Goal: Information Seeking & Learning: Learn about a topic

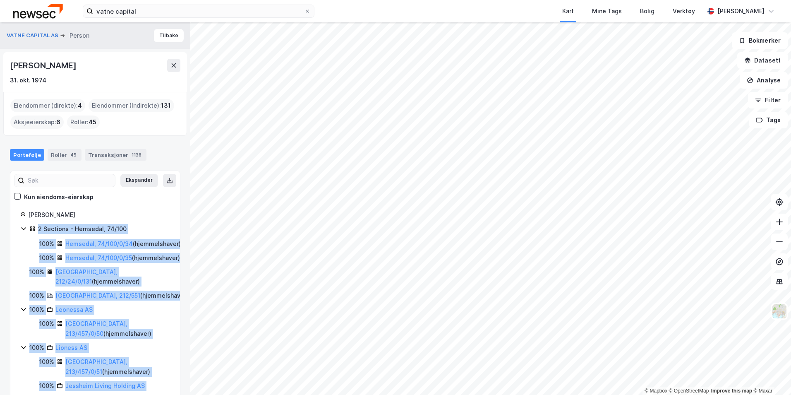
scroll to position [165, 0]
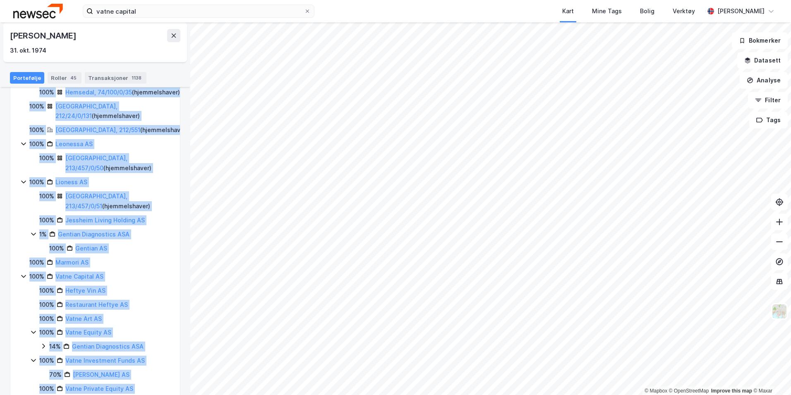
click at [131, 267] on div "100% Marmori AS" at bounding box center [111, 262] width 164 height 10
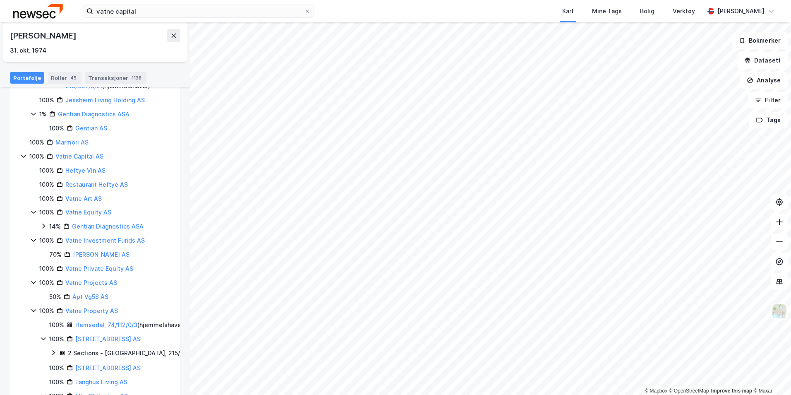
scroll to position [289, 0]
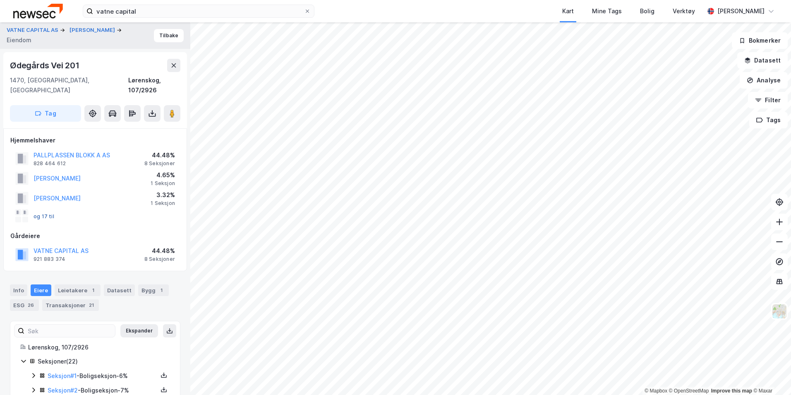
click at [0, 0] on button "og 17 til" at bounding box center [0, 0] width 0 height 0
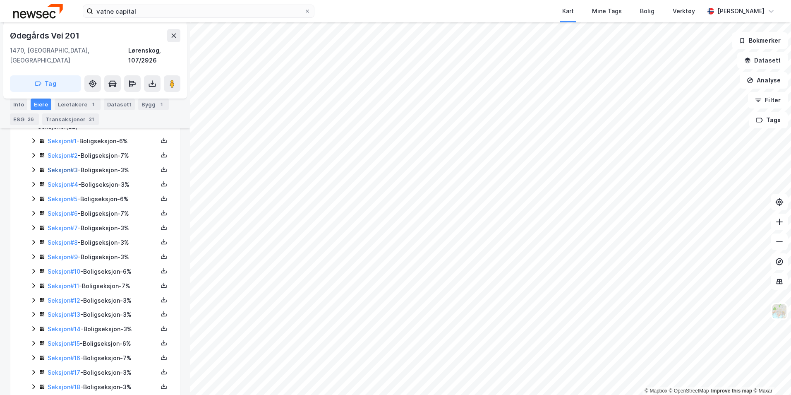
scroll to position [300, 0]
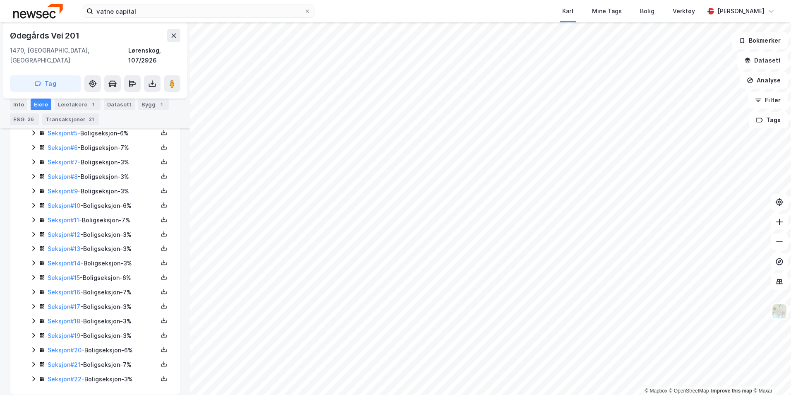
click at [34, 375] on icon at bounding box center [33, 378] width 7 height 7
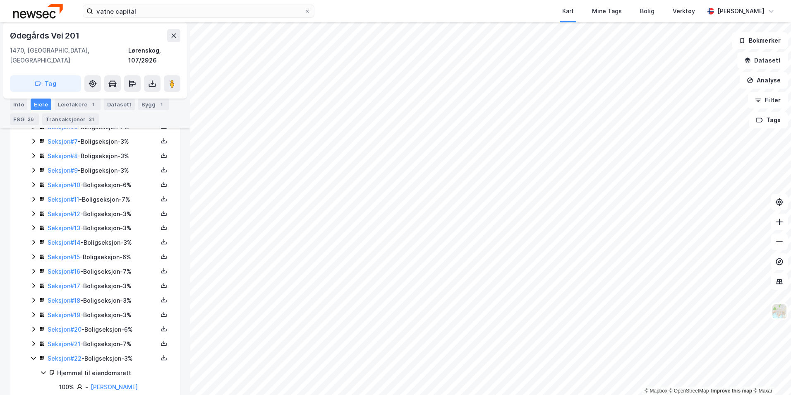
scroll to position [328, 0]
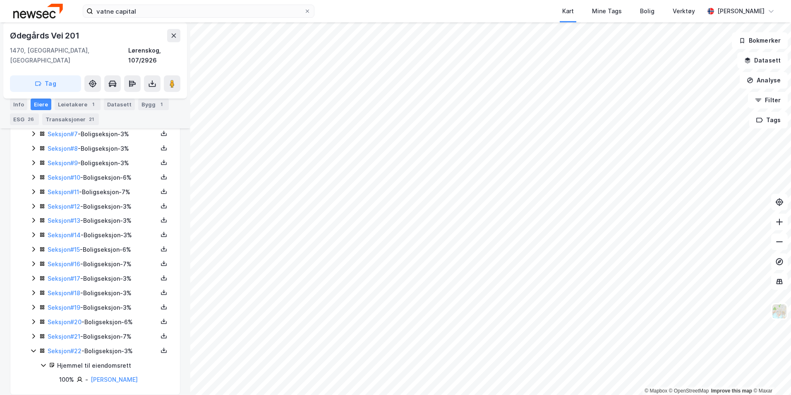
click at [34, 317] on div "Seksjon # 20 - Boligseksjon - 6%" at bounding box center [100, 322] width 140 height 10
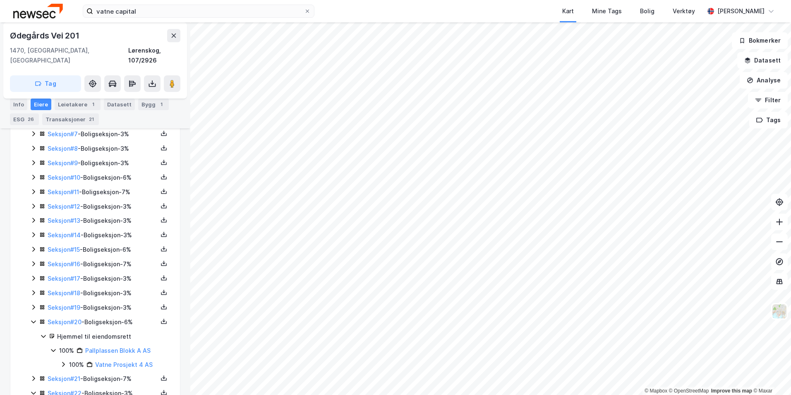
click at [33, 304] on icon at bounding box center [33, 307] width 7 height 7
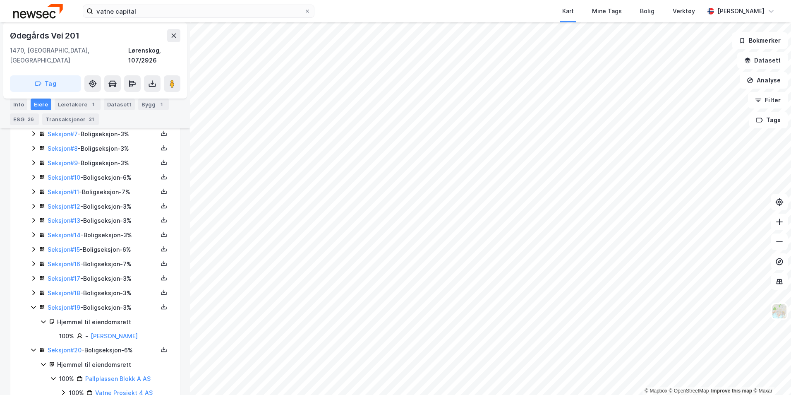
click at [36, 275] on icon at bounding box center [33, 278] width 7 height 7
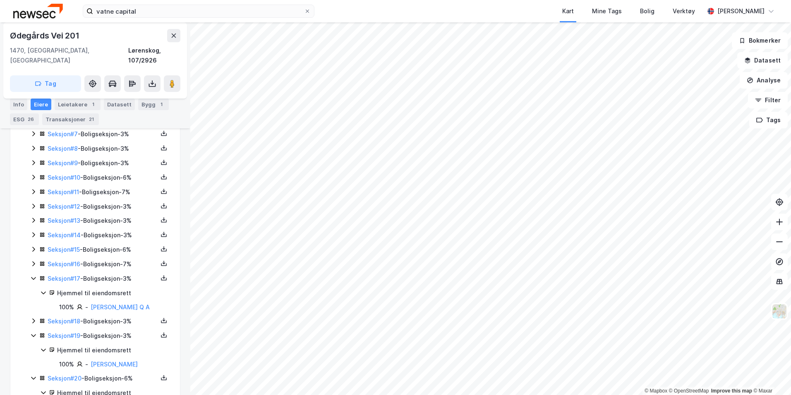
scroll to position [0, 0]
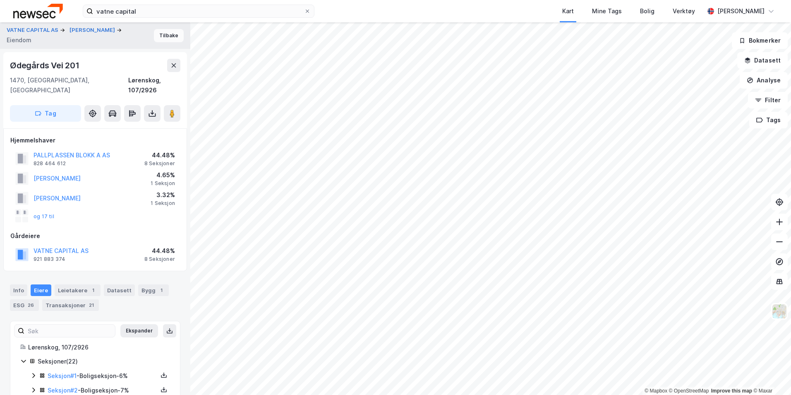
click at [165, 39] on button "Tilbake" at bounding box center [169, 35] width 30 height 13
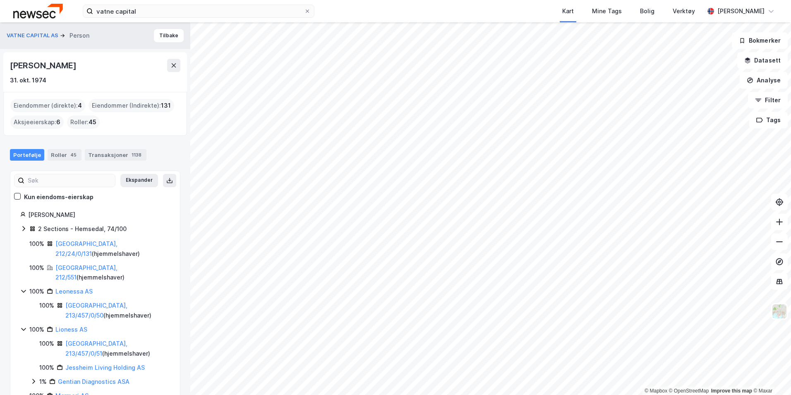
click at [26, 228] on icon at bounding box center [23, 228] width 7 height 7
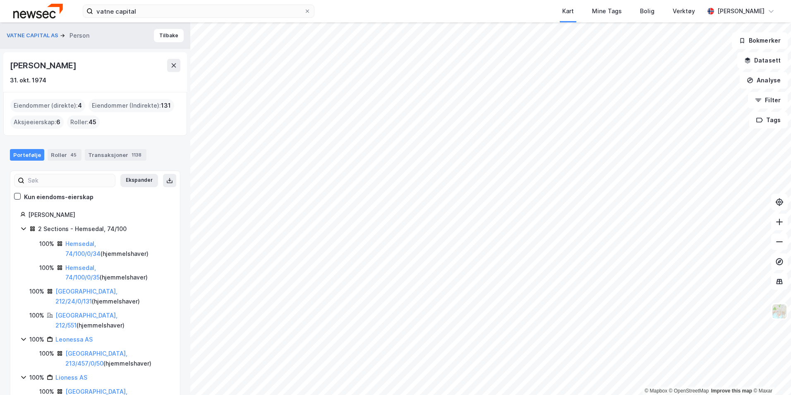
click at [26, 228] on icon at bounding box center [23, 228] width 7 height 7
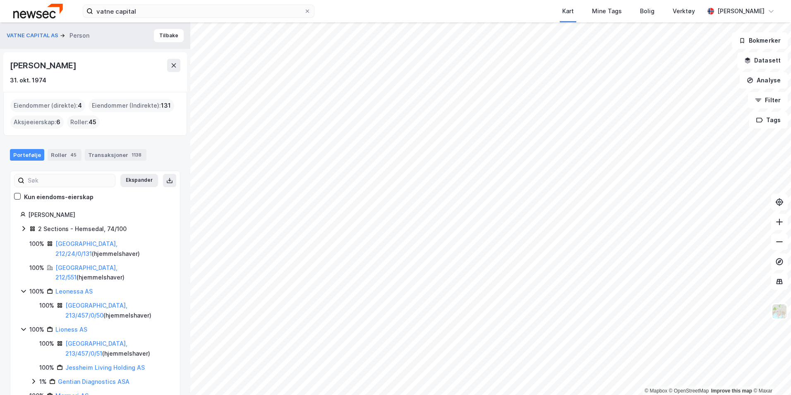
click at [26, 228] on icon at bounding box center [23, 228] width 7 height 7
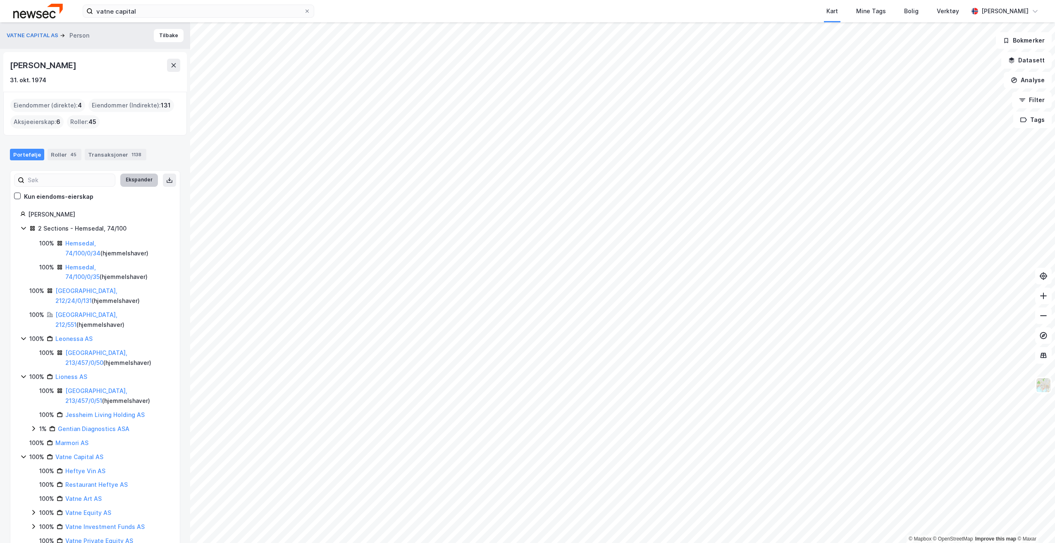
click at [142, 182] on button "Ekspander" at bounding box center [139, 180] width 38 height 13
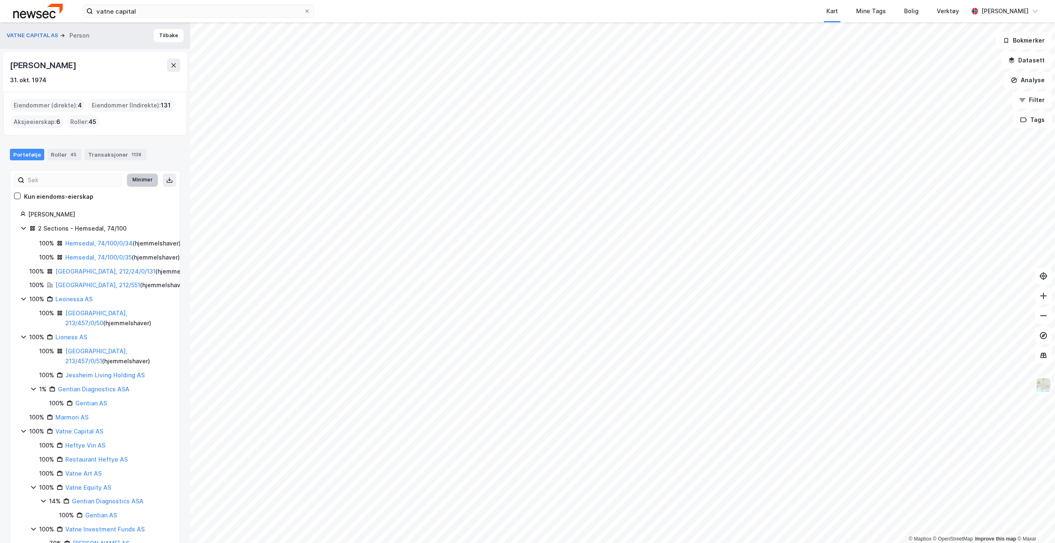
click at [142, 182] on button "Minimer" at bounding box center [142, 180] width 31 height 13
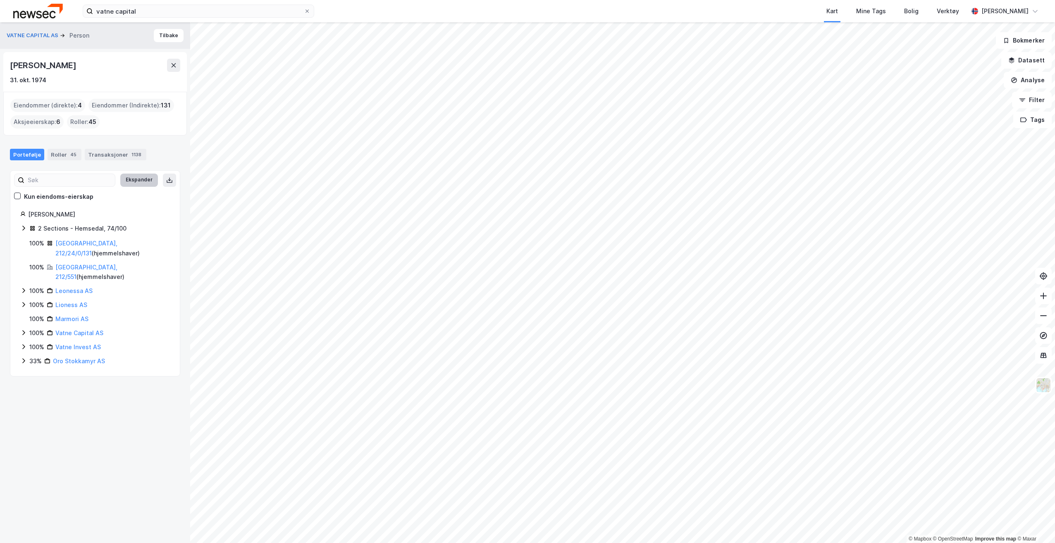
click at [142, 182] on button "Ekspander" at bounding box center [139, 180] width 38 height 13
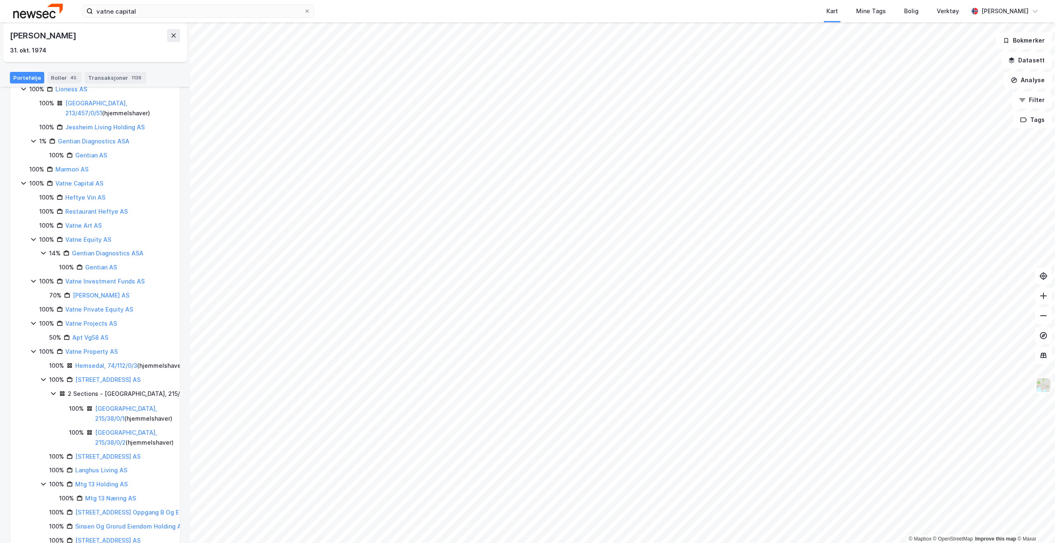
drag, startPoint x: 74, startPoint y: 185, endPoint x: 73, endPoint y: 191, distance: 5.4
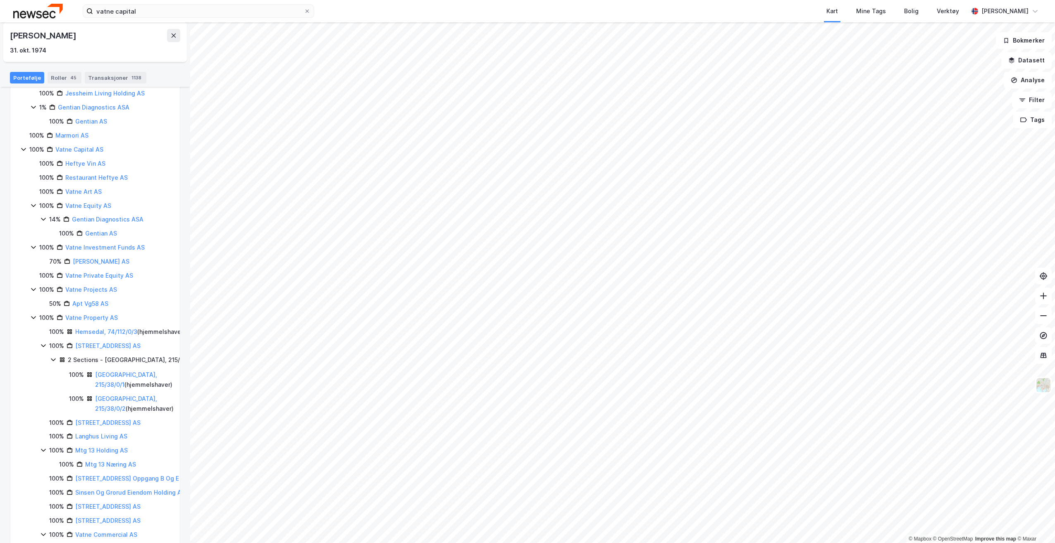
scroll to position [289, 0]
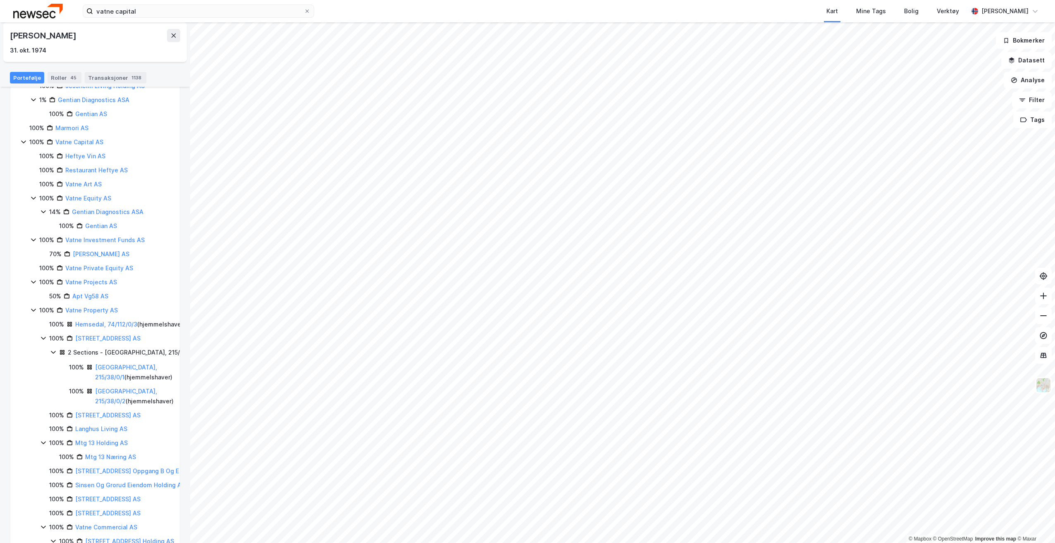
click at [4, 198] on div "VATNE CAPITAL AS Person Tilbake [PERSON_NAME] [DATE] Eiendommer (direkte) : 4 E…" at bounding box center [95, 282] width 190 height 521
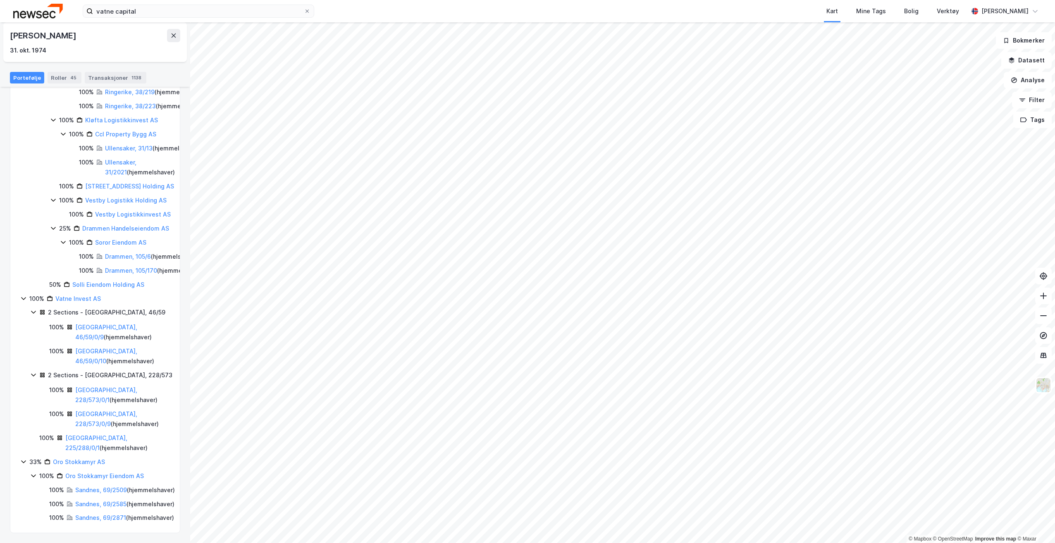
scroll to position [4556, 0]
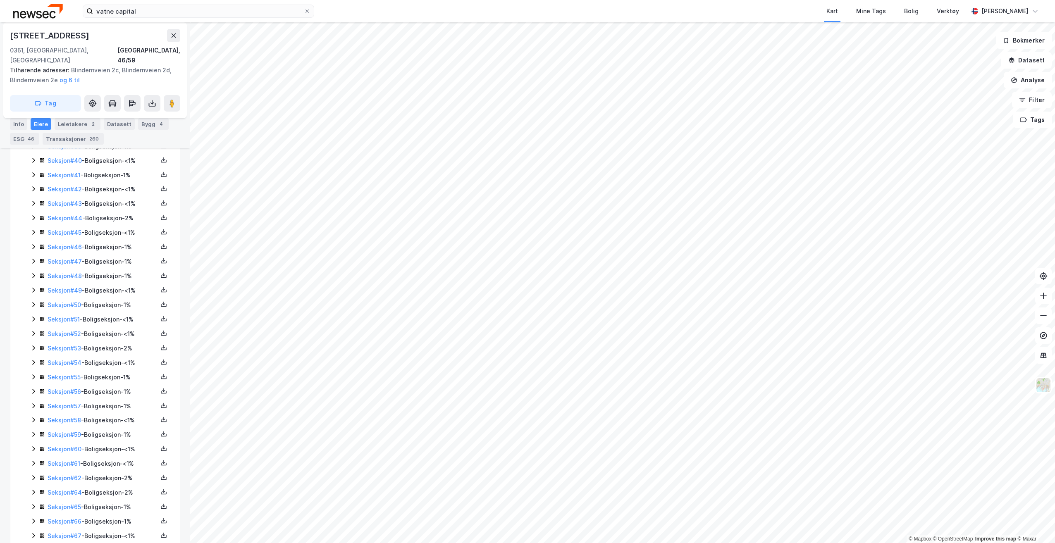
scroll to position [1138, 0]
click at [171, 37] on icon at bounding box center [173, 35] width 7 height 7
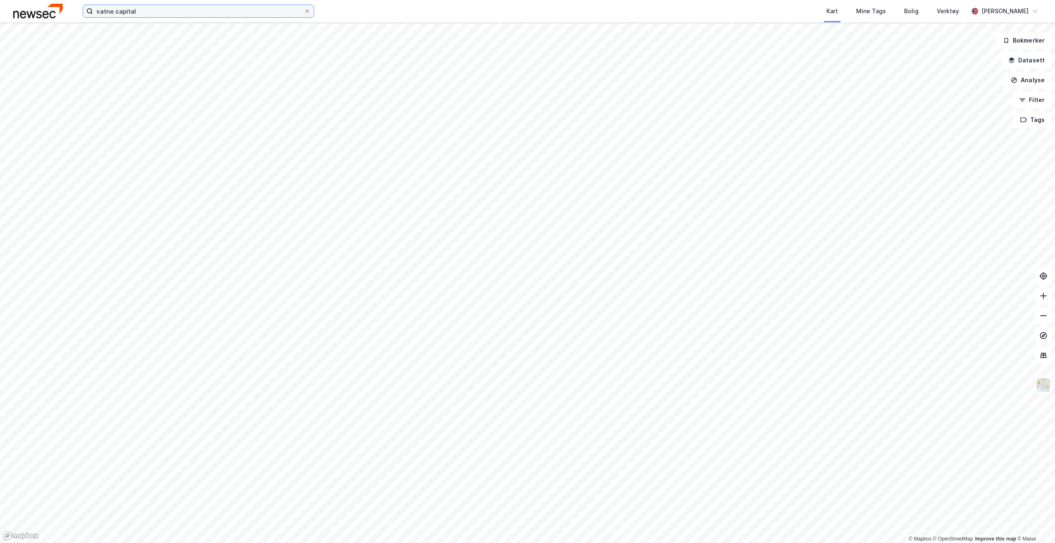
click at [173, 16] on input "vatne capital" at bounding box center [198, 11] width 211 height 12
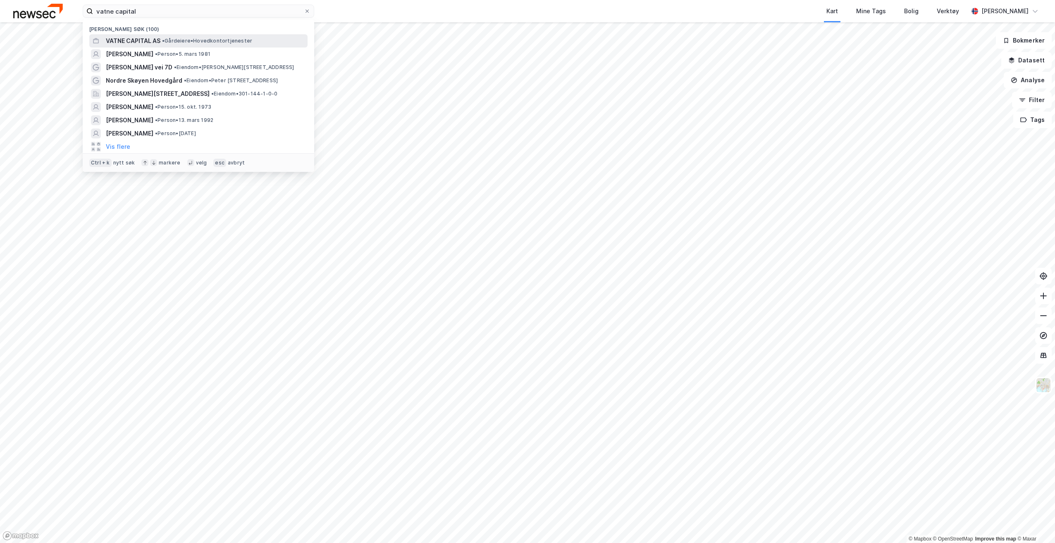
click at [168, 36] on div "VATNE CAPITAL AS • Gårdeiere • Hovedkontortjenester" at bounding box center [206, 41] width 200 height 10
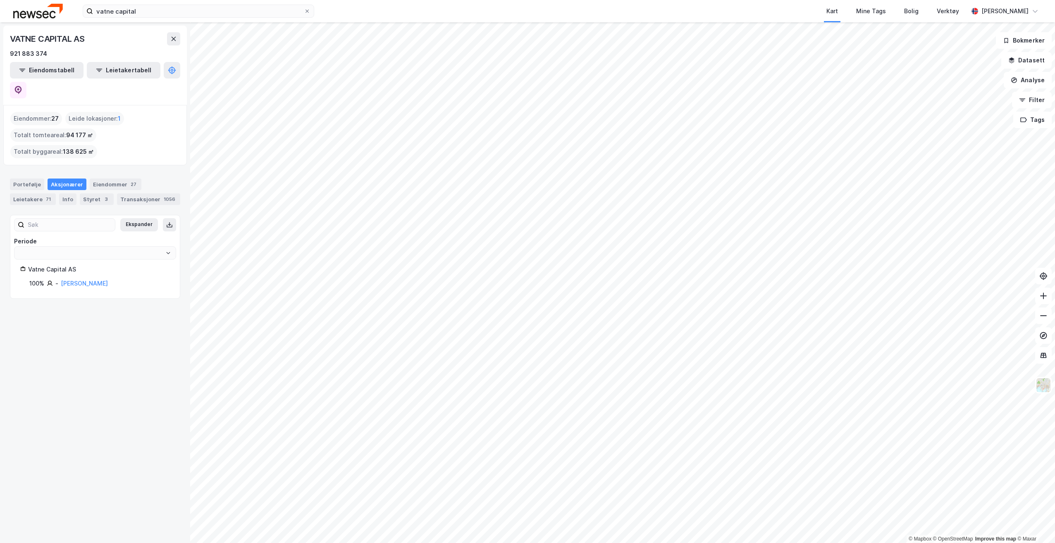
type input "Siste"
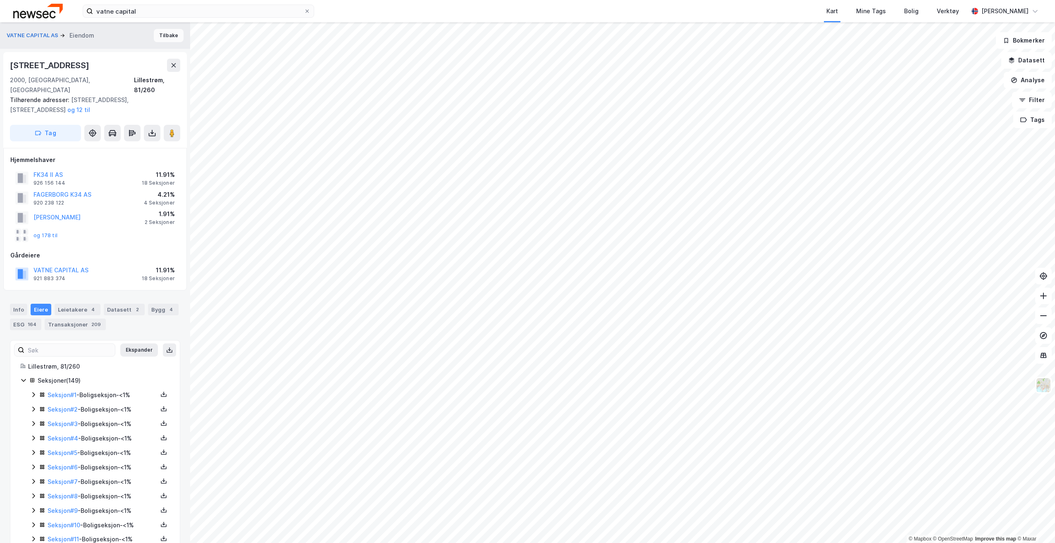
click at [165, 33] on button "Tilbake" at bounding box center [169, 35] width 30 height 13
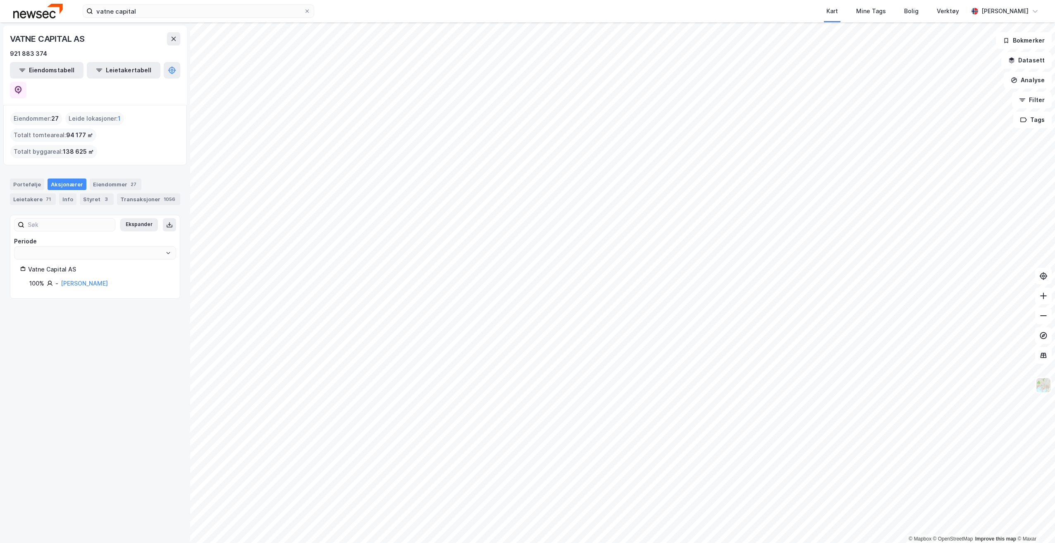
type input "Siste"
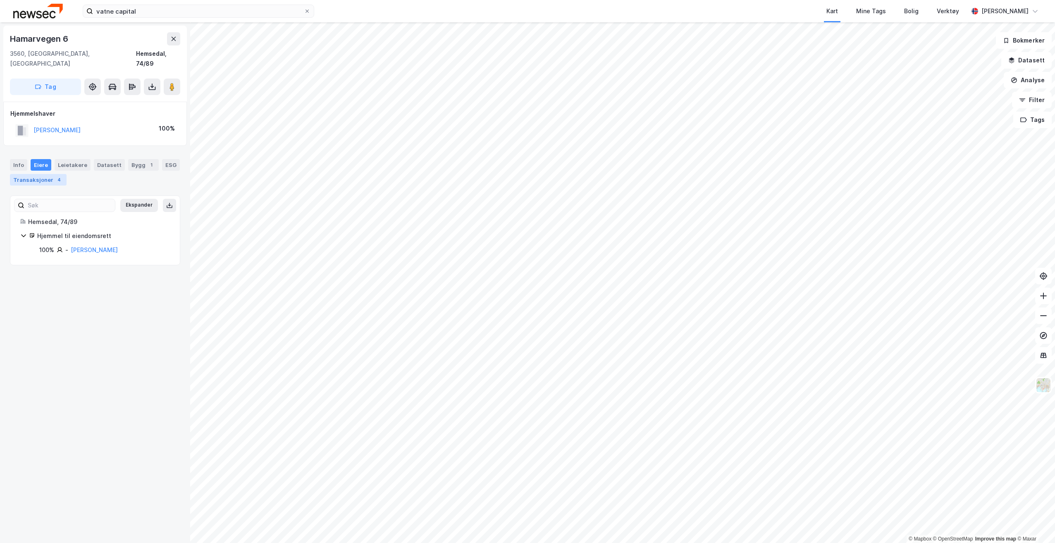
click at [50, 174] on div "Transaksjoner 4" at bounding box center [38, 180] width 57 height 12
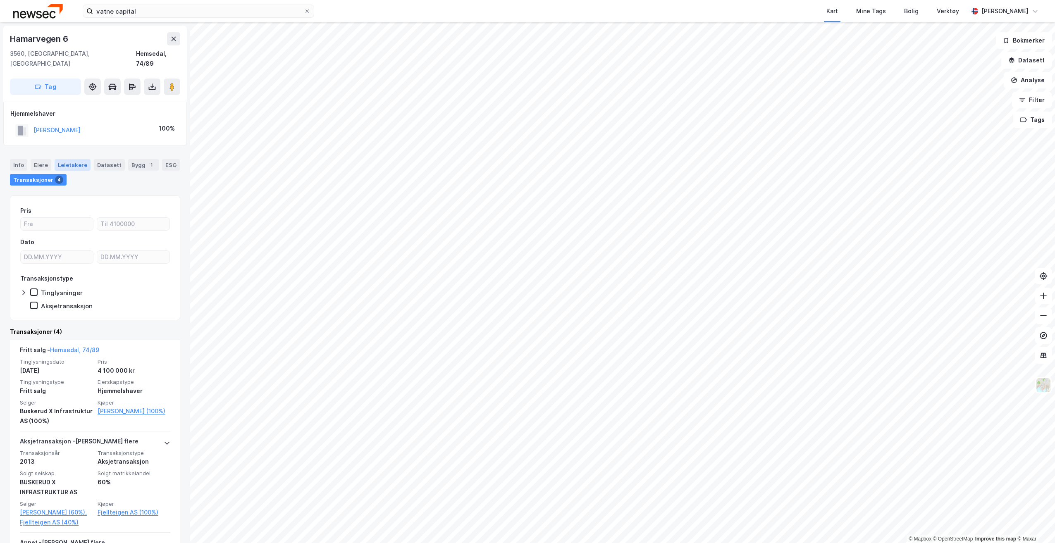
click at [57, 159] on div "Leietakere" at bounding box center [73, 165] width 36 height 12
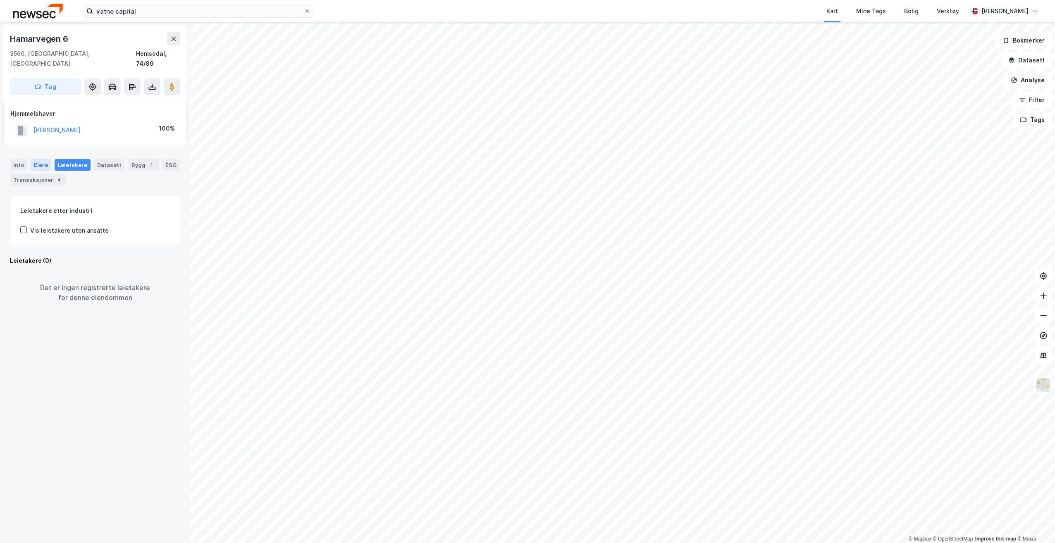
click at [38, 159] on div "Eiere" at bounding box center [41, 165] width 21 height 12
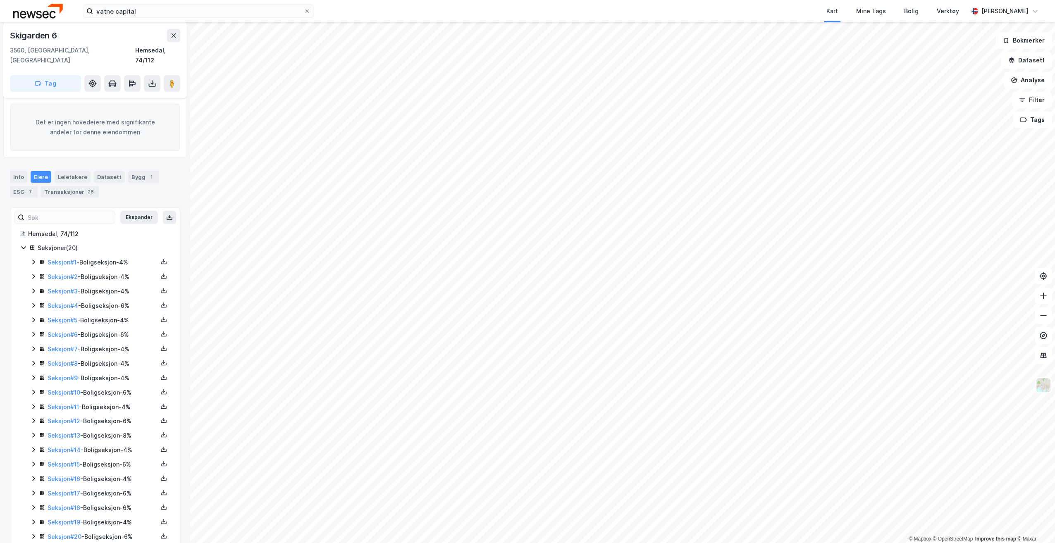
scroll to position [123, 0]
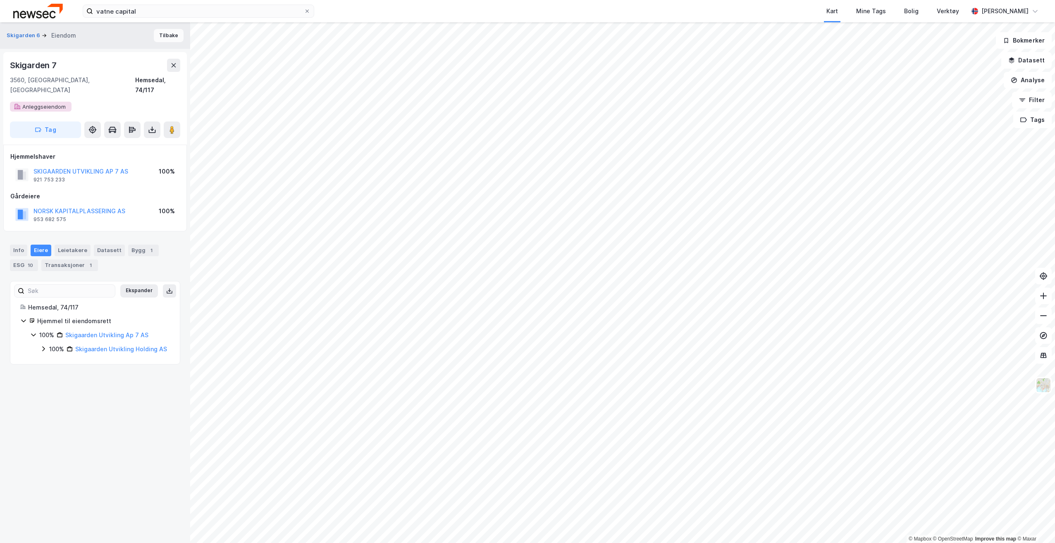
click at [172, 40] on button "Tilbake" at bounding box center [169, 35] width 30 height 13
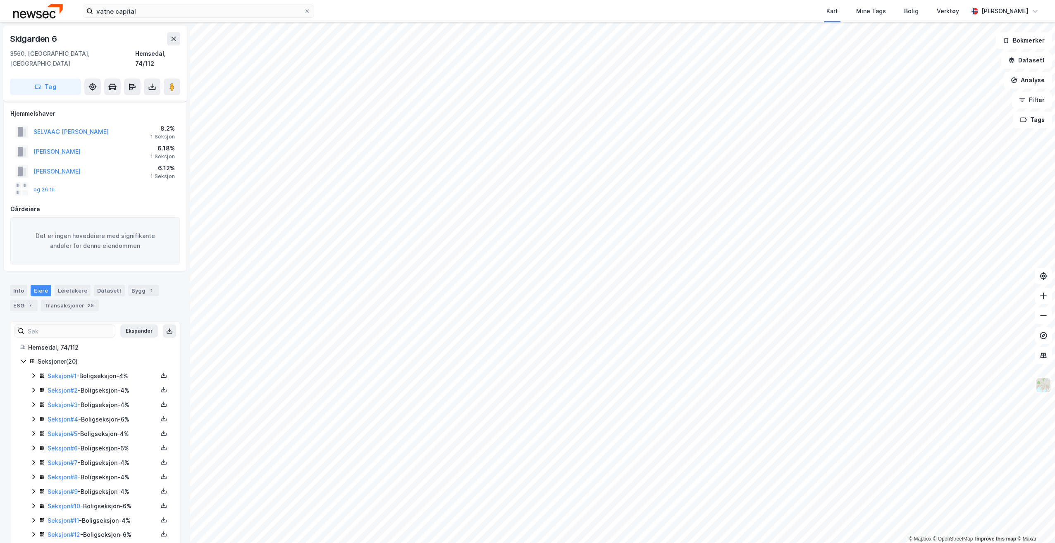
scroll to position [123, 0]
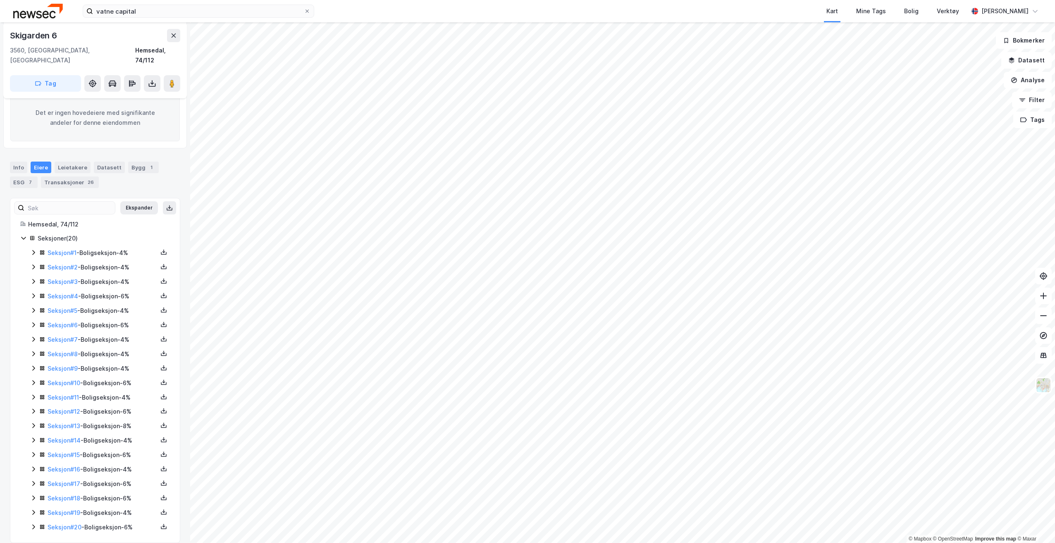
click at [172, 40] on button at bounding box center [173, 35] width 13 height 13
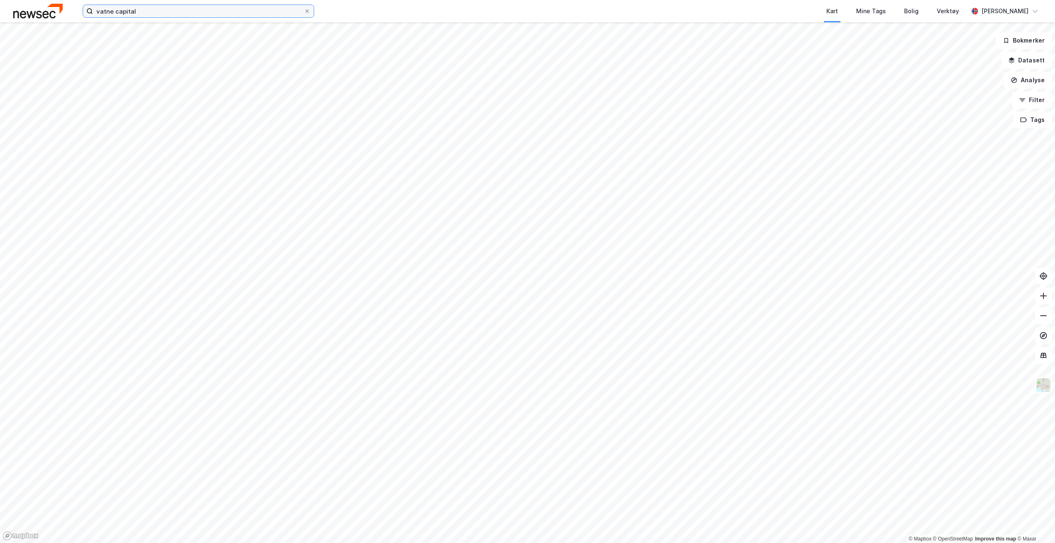
click at [170, 14] on input "vatne capital" at bounding box center [198, 11] width 211 height 12
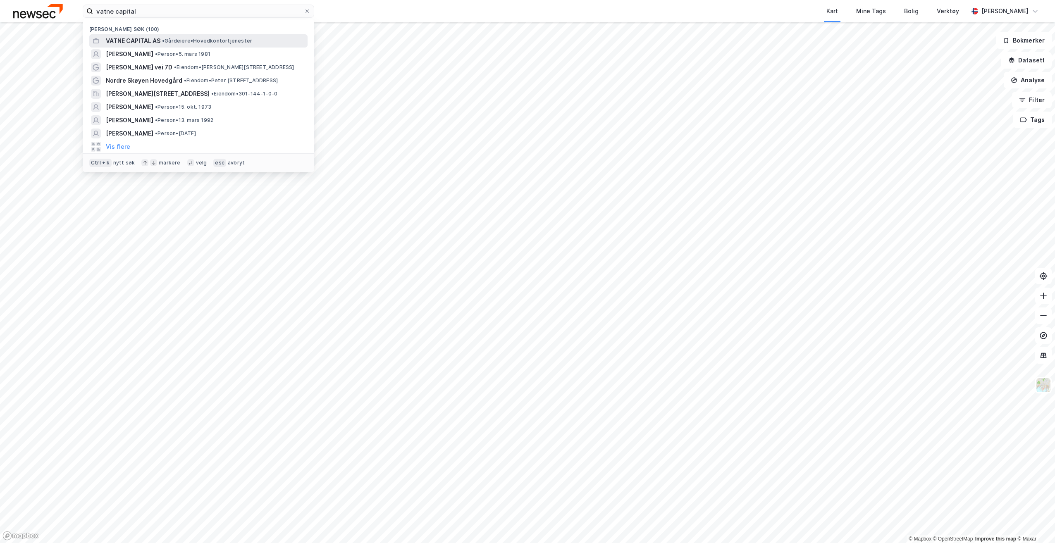
click at [162, 37] on div "VATNE CAPITAL AS • Gårdeiere • Hovedkontortjenester" at bounding box center [206, 41] width 200 height 10
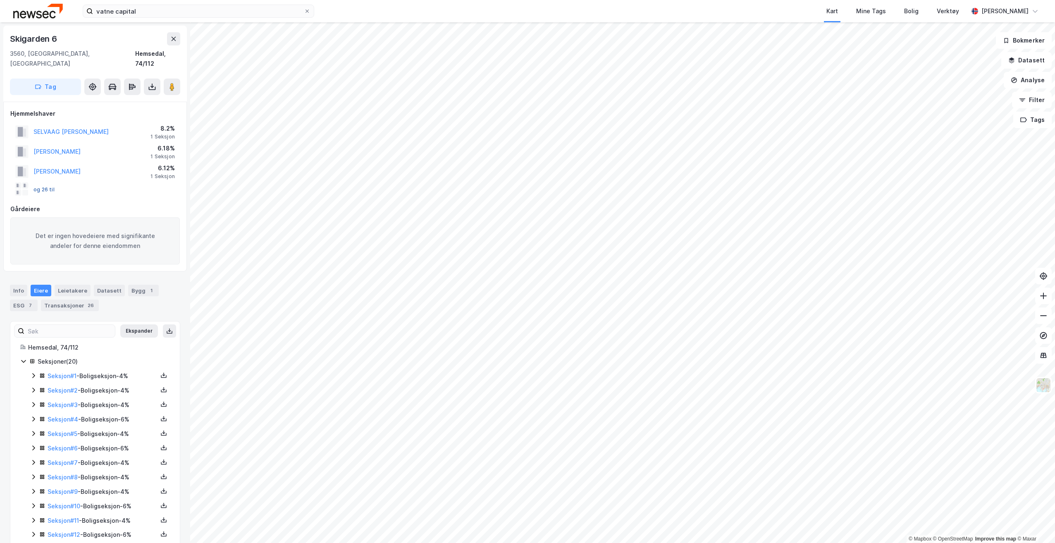
click at [0, 0] on button "og 26 til" at bounding box center [0, 0] width 0 height 0
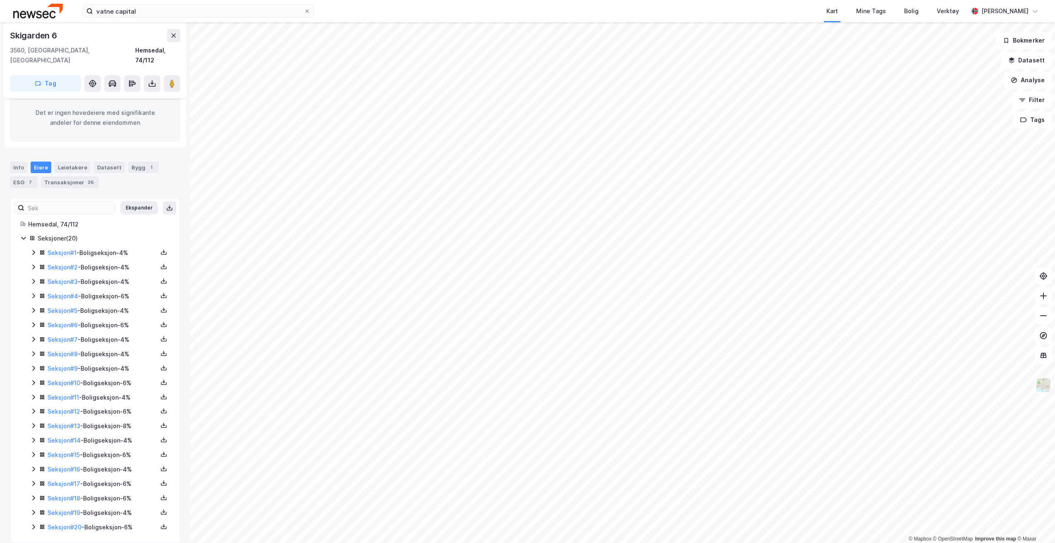
click at [32, 249] on icon at bounding box center [33, 252] width 7 height 7
click at [31, 249] on icon at bounding box center [33, 252] width 7 height 7
click at [36, 264] on icon at bounding box center [33, 267] width 7 height 7
click at [34, 264] on icon at bounding box center [33, 267] width 7 height 7
click at [34, 279] on icon at bounding box center [33, 281] width 2 height 5
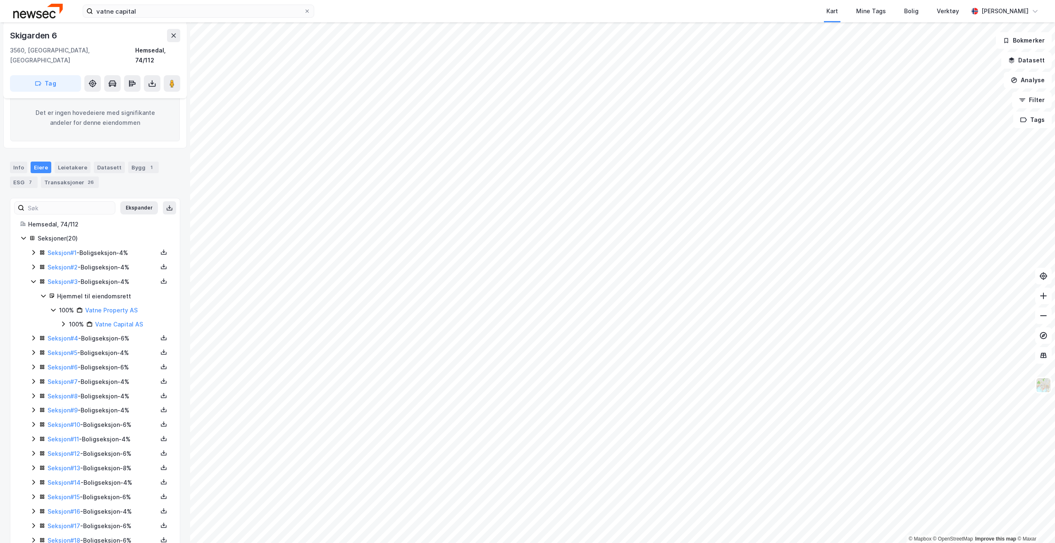
click at [34, 278] on icon at bounding box center [33, 281] width 7 height 7
drag, startPoint x: 34, startPoint y: 272, endPoint x: 67, endPoint y: 313, distance: 52.6
click at [67, 320] on div "100% Vatne Capital AS" at bounding box center [115, 325] width 110 height 10
click at [65, 323] on icon at bounding box center [63, 324] width 5 height 3
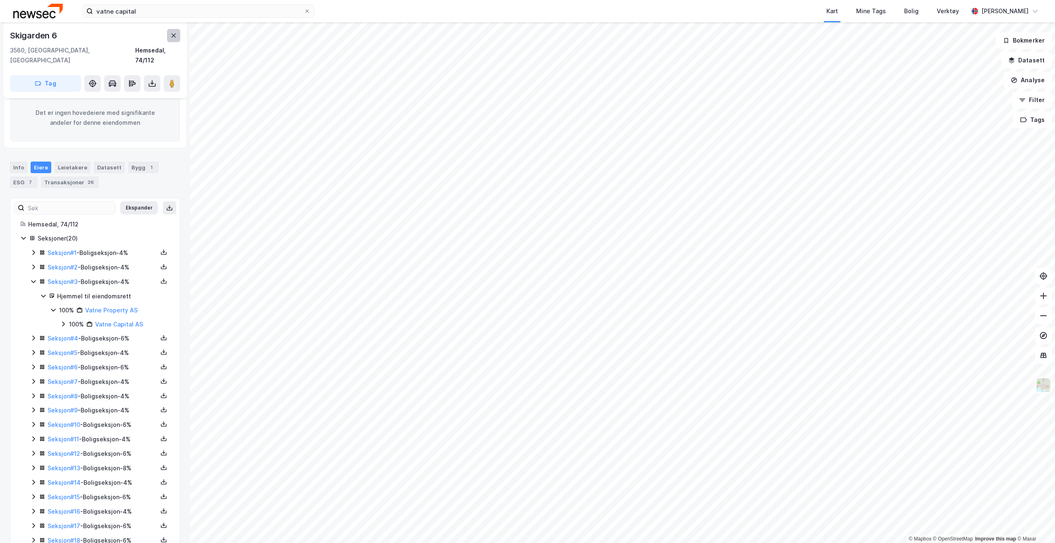
click at [176, 38] on icon at bounding box center [173, 35] width 7 height 7
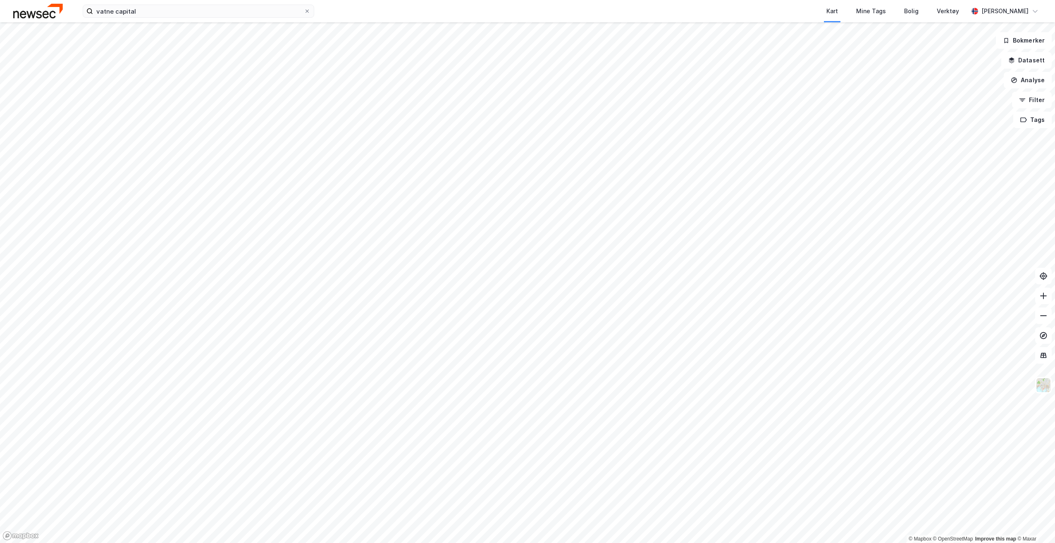
click at [174, 18] on div "vatne capital Kart Mine Tags Bolig Verktøy [PERSON_NAME]" at bounding box center [527, 11] width 1055 height 22
click at [175, 15] on input "vatne capital" at bounding box center [198, 11] width 211 height 12
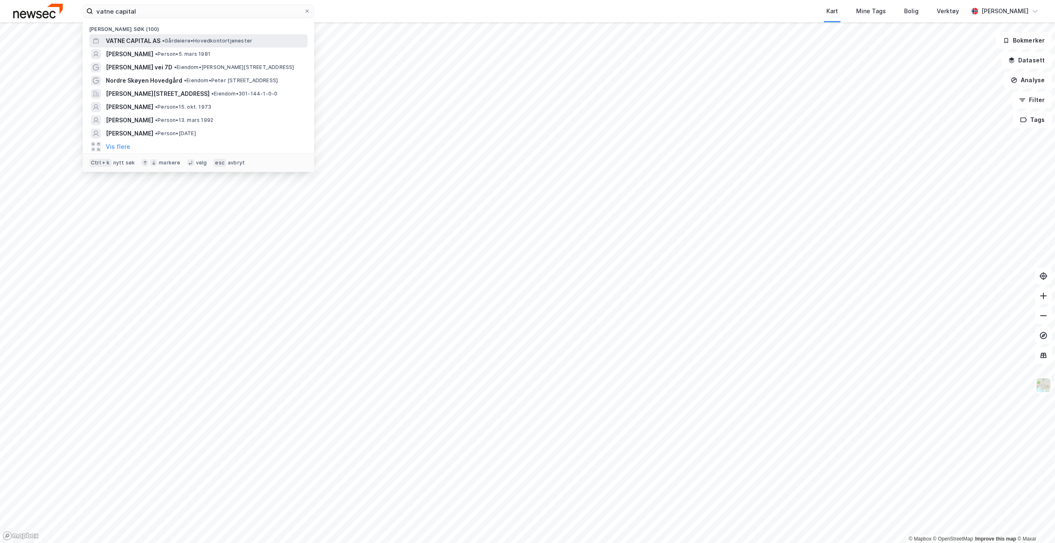
click at [164, 40] on span "•" at bounding box center [163, 41] width 2 height 6
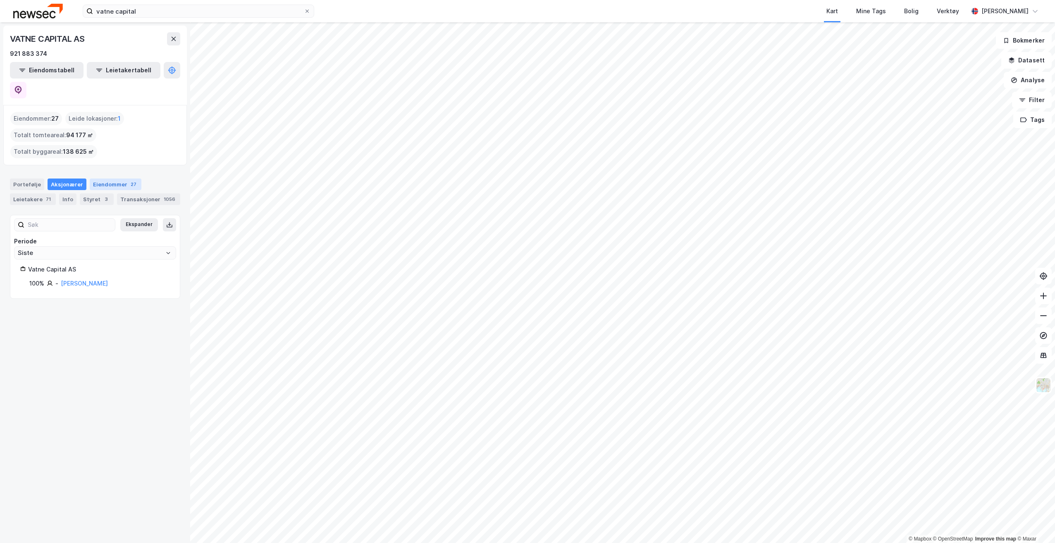
click at [104, 179] on div "Eiendommer 27" at bounding box center [116, 185] width 52 height 12
